Goal: Task Accomplishment & Management: Manage account settings

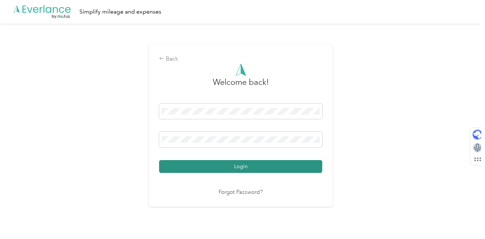
click at [231, 168] on button "Login" at bounding box center [240, 166] width 163 height 13
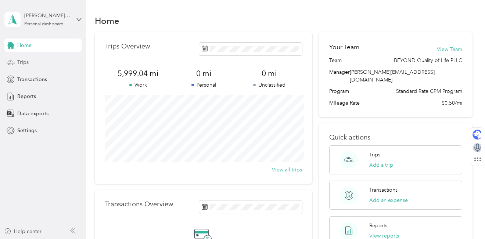
click at [37, 64] on div "Trips" at bounding box center [42, 62] width 77 height 13
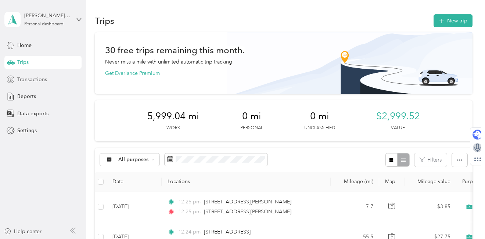
click at [45, 79] on span "Transactions" at bounding box center [32, 80] width 30 height 8
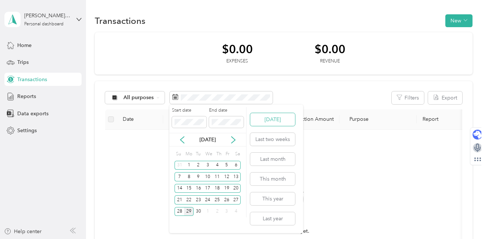
click at [278, 119] on button "[DATE]" at bounding box center [272, 119] width 45 height 13
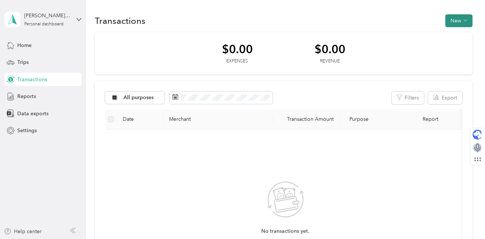
click at [463, 24] on button "New" at bounding box center [458, 20] width 27 height 13
click at [380, 11] on div "Transactions New $0.00 Expenses $0.00 Revenue All purposes Filters Export Date …" at bounding box center [283, 193] width 395 height 386
click at [56, 58] on div "Trips" at bounding box center [42, 62] width 77 height 13
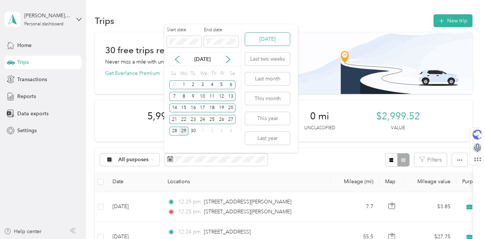
click at [274, 42] on button "Today" at bounding box center [267, 39] width 45 height 13
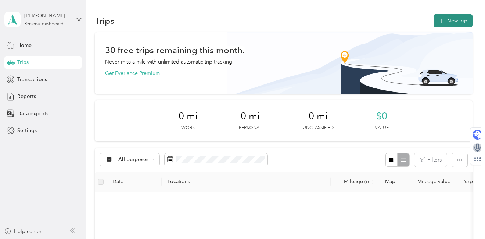
click at [455, 22] on button "New trip" at bounding box center [453, 20] width 39 height 13
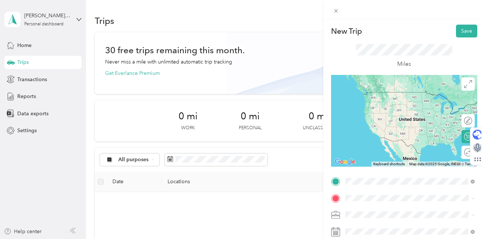
click at [370, 107] on span "1184 Wysor Valley Honaker, Virginia 24260, United States" at bounding box center [415, 103] width 113 height 13
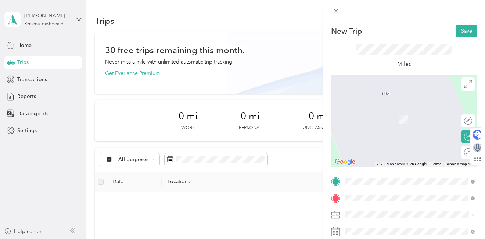
click at [396, 131] on div "Chilhowie Virginia, United States" at bounding box center [410, 126] width 124 height 15
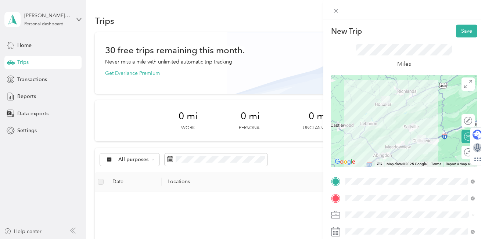
click at [379, 154] on div at bounding box center [404, 121] width 146 height 92
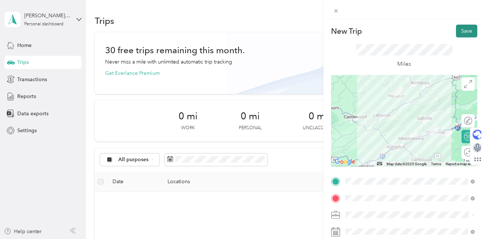
click at [465, 33] on button "Save" at bounding box center [466, 31] width 21 height 13
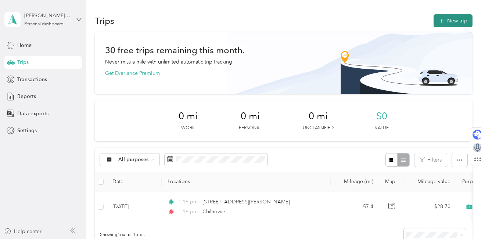
click at [452, 21] on button "New trip" at bounding box center [453, 20] width 39 height 13
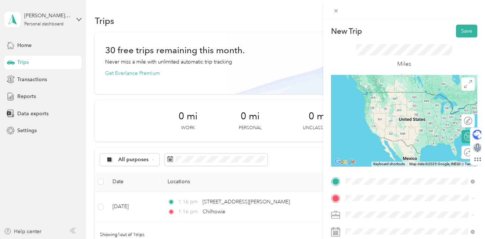
click at [404, 110] on span "Chilhowie Virginia, United States" at bounding box center [400, 110] width 83 height 13
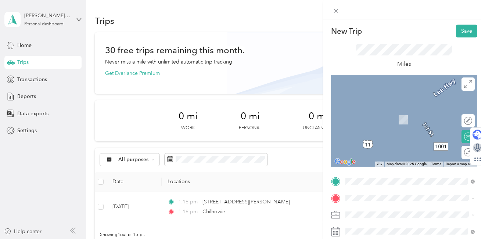
click at [394, 117] on li "228 North Sanders Avenue Chilhowie, Virginia 24319, United States" at bounding box center [410, 111] width 135 height 21
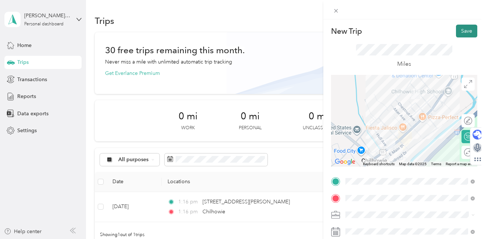
click at [467, 30] on button "Save" at bounding box center [466, 31] width 21 height 13
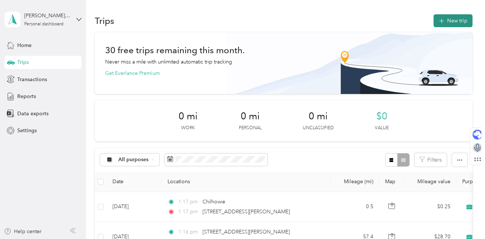
click at [452, 22] on button "New trip" at bounding box center [453, 20] width 39 height 13
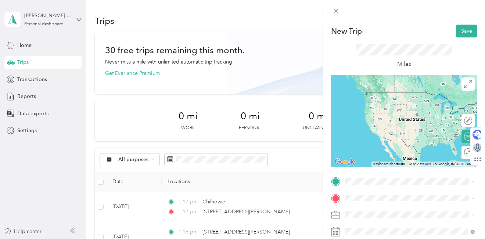
click at [399, 94] on span "228 North Sanders Avenue Chilhowie, Virginia 24319, United States" at bounding box center [415, 94] width 113 height 13
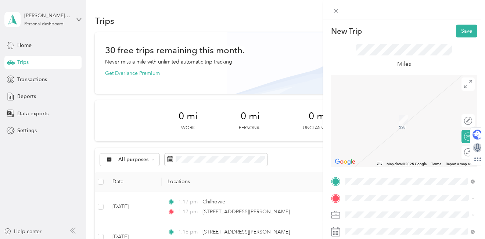
click at [407, 111] on span "9439 Crescent Road Glade Spring, Virginia 24340, United States" at bounding box center [395, 107] width 73 height 7
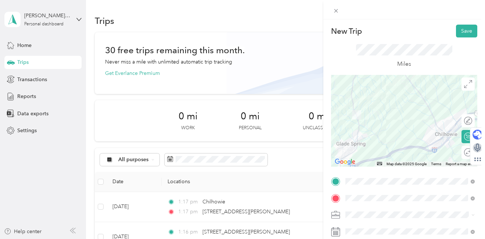
click at [439, 147] on div at bounding box center [404, 121] width 146 height 92
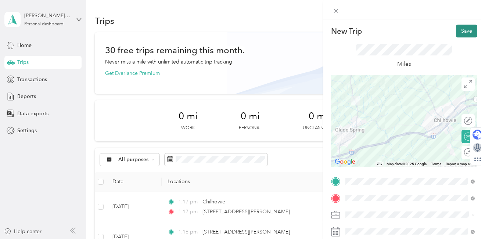
click at [471, 33] on button "Save" at bounding box center [466, 31] width 21 height 13
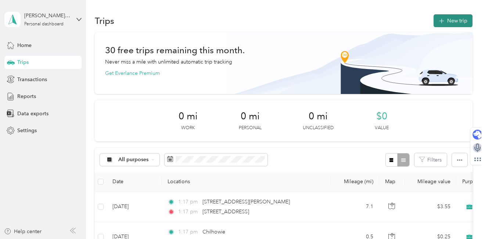
click at [456, 18] on button "New trip" at bounding box center [453, 20] width 39 height 13
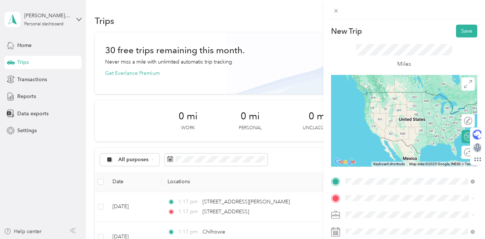
click at [412, 95] on span "9439 Crescent Road Glade Spring, Virginia 24340, United States" at bounding box center [395, 92] width 73 height 7
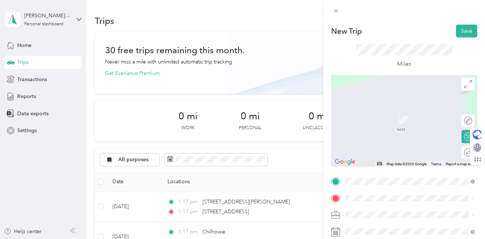
click at [410, 112] on span "127 Commerce Street Damascus, Virginia 24236, United States" at bounding box center [395, 108] width 73 height 7
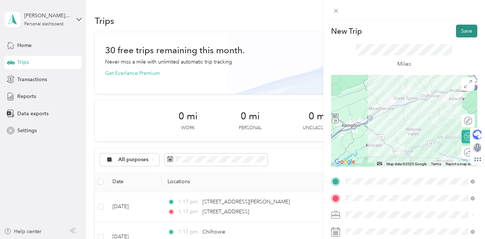
click at [471, 29] on button "Save" at bounding box center [466, 31] width 21 height 13
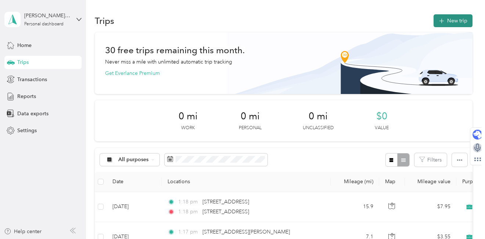
click at [445, 20] on icon "button" at bounding box center [441, 21] width 8 height 8
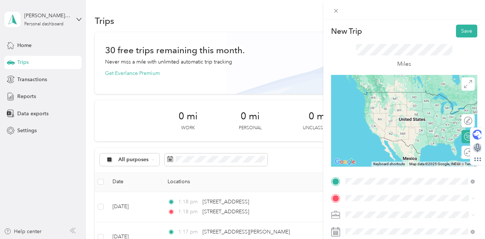
click at [404, 96] on span "127 Commerce Street Damascus, Virginia 24236, United States" at bounding box center [395, 92] width 73 height 7
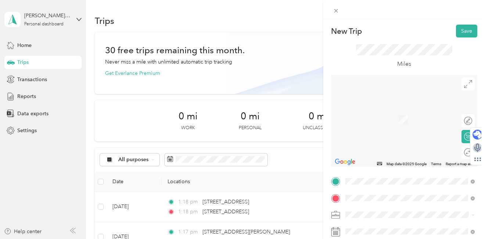
click at [397, 164] on span "11187 Redbud Highway Honaker, Virginia 24260, United States" at bounding box center [415, 160] width 113 height 13
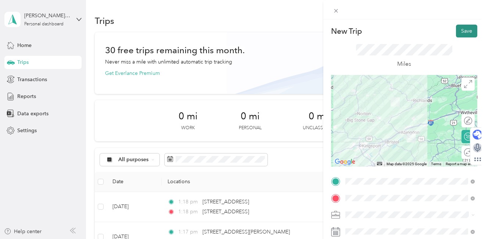
click at [463, 32] on button "Save" at bounding box center [466, 31] width 21 height 13
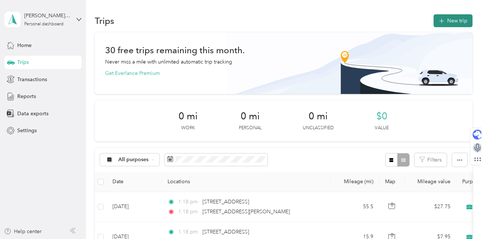
click at [456, 14] on button "New trip" at bounding box center [453, 20] width 39 height 13
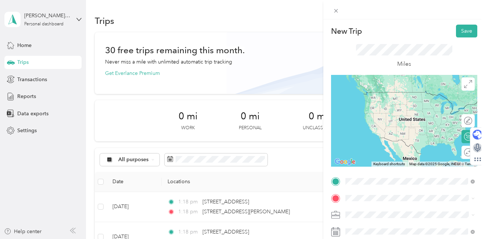
click at [381, 145] on span "11187 Redbud Highway Honaker, Virginia 24260, United States" at bounding box center [415, 144] width 113 height 13
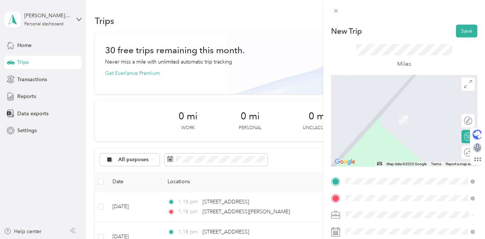
click at [396, 114] on span "1184 Wysor Valley Honaker, Virginia 24260, United States" at bounding box center [415, 111] width 113 height 13
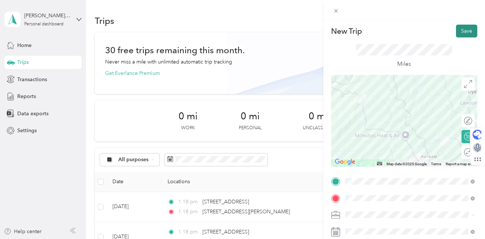
click at [463, 32] on button "Save" at bounding box center [466, 31] width 21 height 13
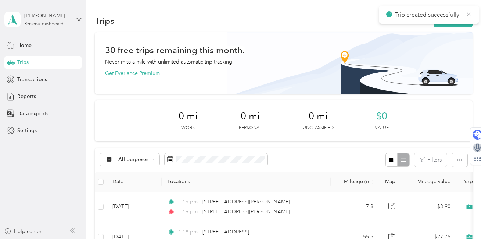
click at [468, 15] on icon at bounding box center [468, 13] width 3 height 3
